Goal: Task Accomplishment & Management: Manage account settings

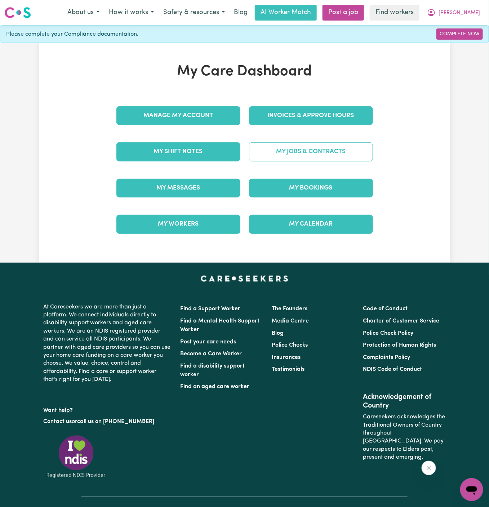
click at [303, 151] on link "My Jobs & Contracts" at bounding box center [311, 151] width 124 height 19
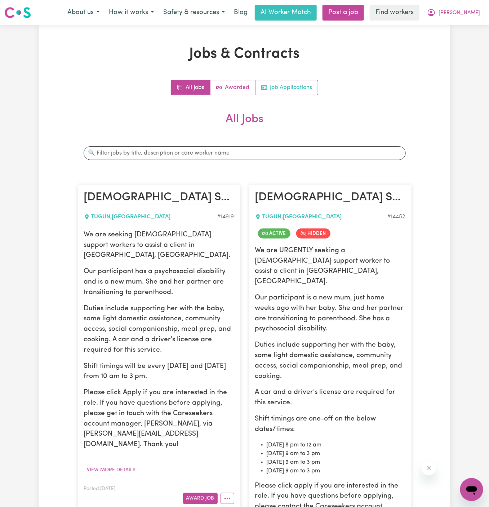
click at [300, 88] on link "Job Applications" at bounding box center [287, 87] width 62 height 14
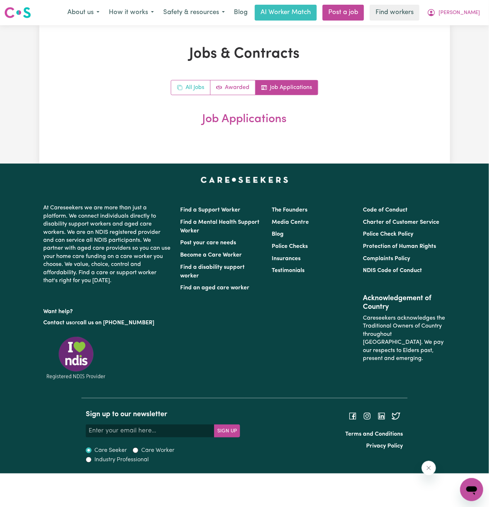
click at [199, 84] on link "All Jobs" at bounding box center [190, 87] width 39 height 14
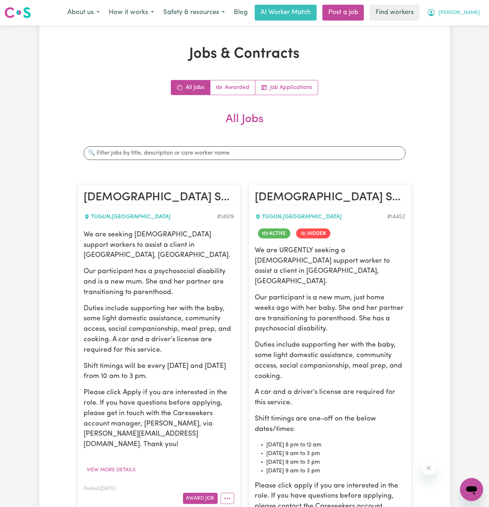
click at [474, 16] on span "[PERSON_NAME]" at bounding box center [459, 13] width 41 height 8
click at [476, 13] on span "[PERSON_NAME]" at bounding box center [459, 13] width 41 height 8
click at [473, 42] on link "Logout" at bounding box center [456, 42] width 57 height 14
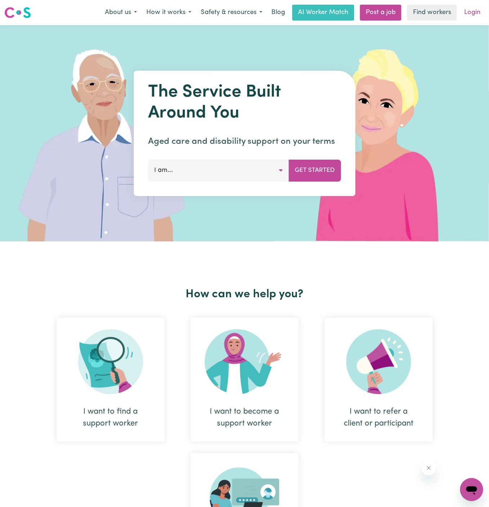
click at [472, 13] on link "Login" at bounding box center [472, 13] width 25 height 16
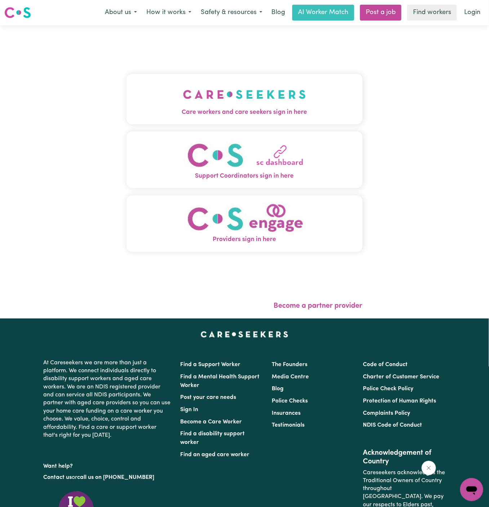
click at [274, 93] on button "Care workers and care seekers sign in here" at bounding box center [245, 99] width 236 height 50
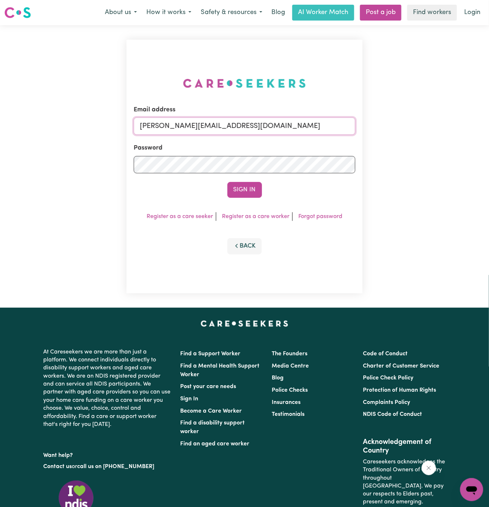
click at [277, 125] on input "[PERSON_NAME][EMAIL_ADDRESS][DOMAIN_NAME]" at bounding box center [245, 126] width 222 height 17
drag, startPoint x: 177, startPoint y: 126, endPoint x: 396, endPoint y: 141, distance: 219.7
click at [396, 141] on div "Email address superuser~[EMAIL_ADDRESS][DOMAIN_NAME] Password Sign In Register …" at bounding box center [244, 166] width 489 height 283
type input "[EMAIL_ADDRESS][DOMAIN_NAME]"
click at [228, 182] on button "Sign In" at bounding box center [245, 190] width 35 height 16
